Goal: Task Accomplishment & Management: Manage account settings

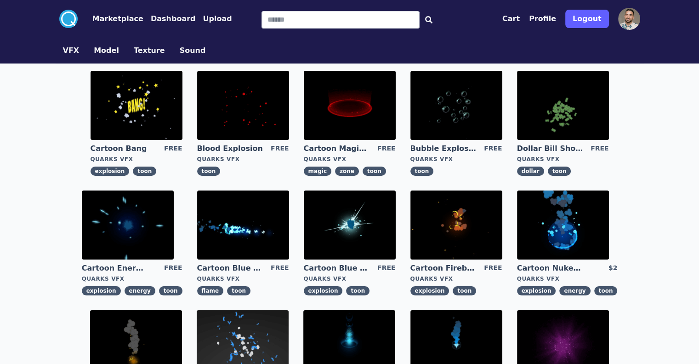
click at [197, 118] on img at bounding box center [243, 105] width 92 height 69
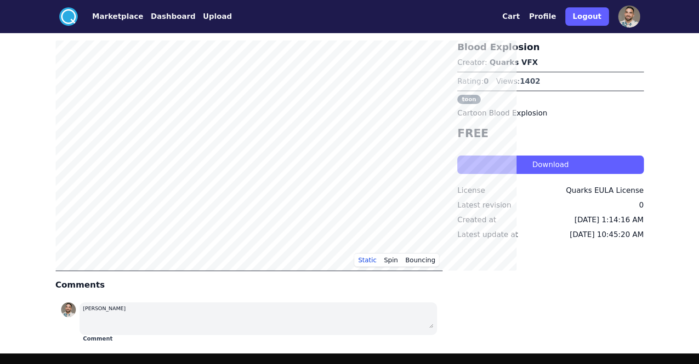
click at [151, 16] on button "Dashboard" at bounding box center [173, 16] width 45 height 11
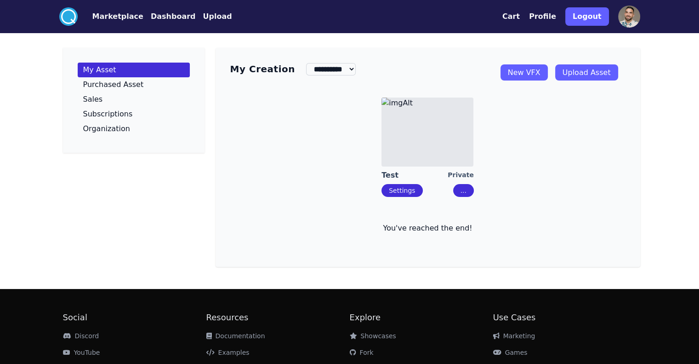
click at [448, 142] on img at bounding box center [428, 131] width 92 height 69
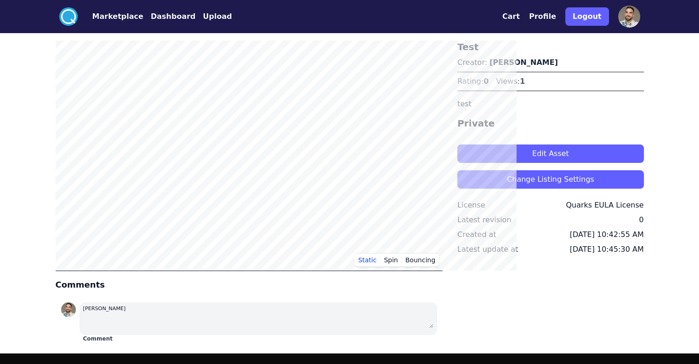
click at [532, 151] on button "Edit Asset" at bounding box center [550, 153] width 186 height 18
